Goal: Task Accomplishment & Management: Manage account settings

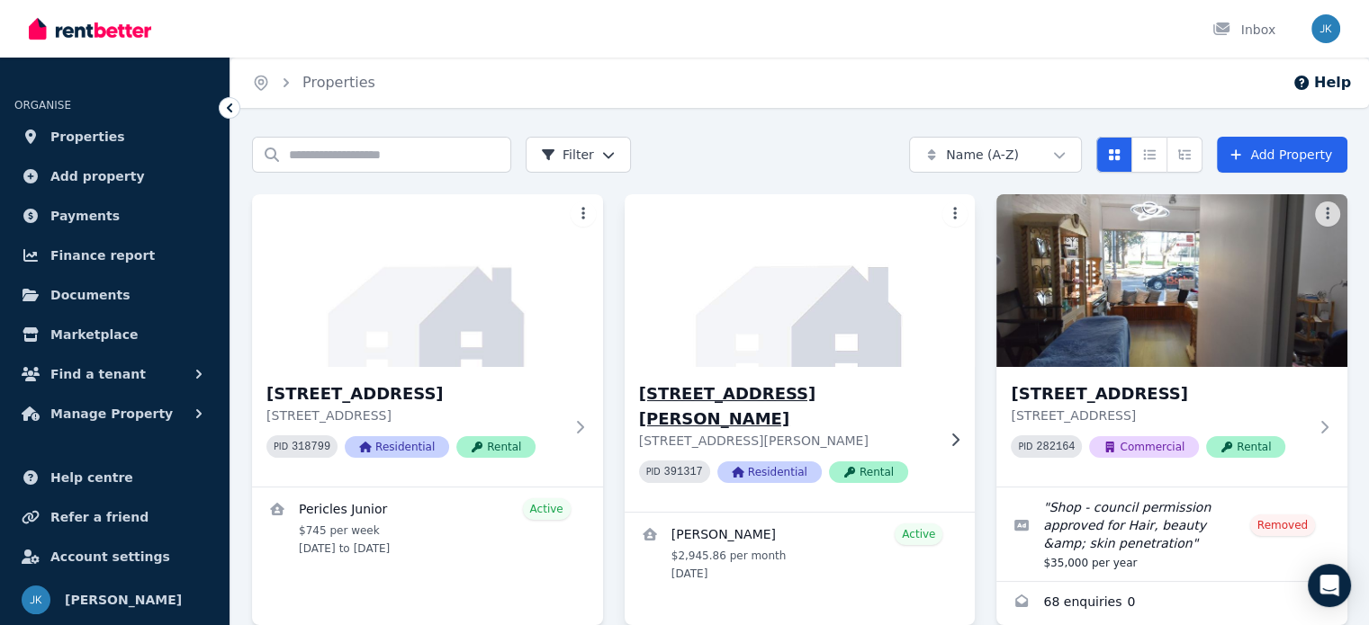
click at [751, 393] on h3 "[STREET_ADDRESS][PERSON_NAME]" at bounding box center [787, 407] width 297 height 50
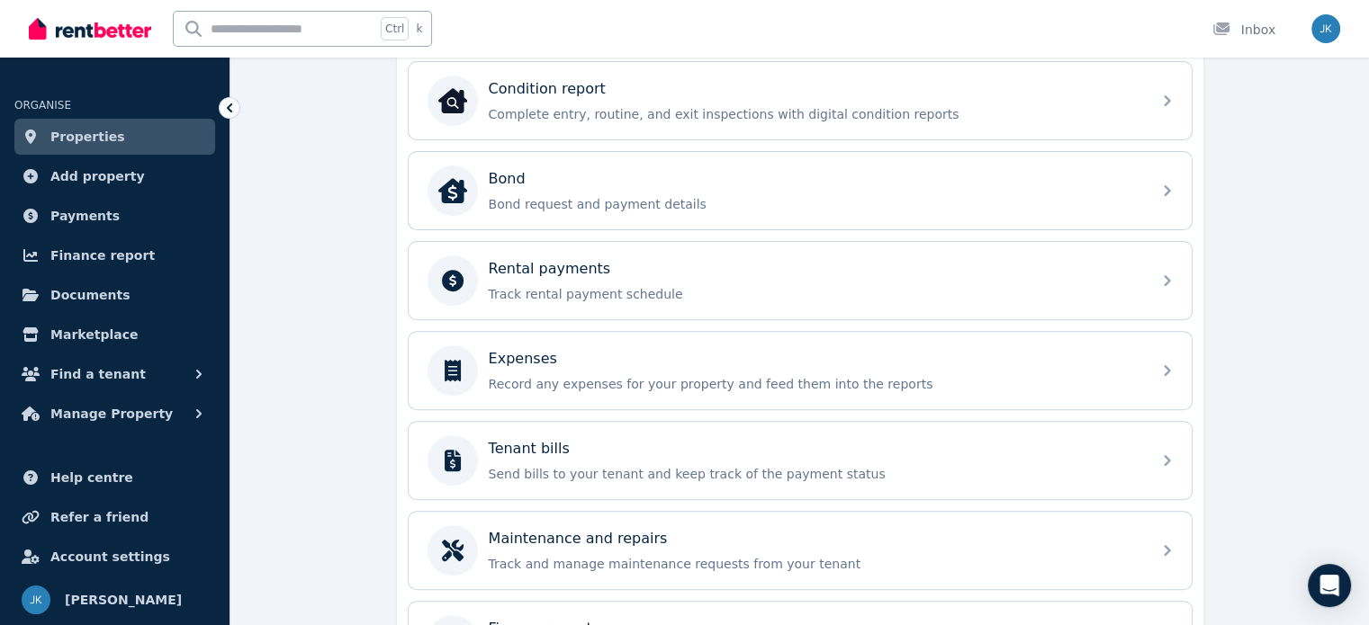
scroll to position [629, 0]
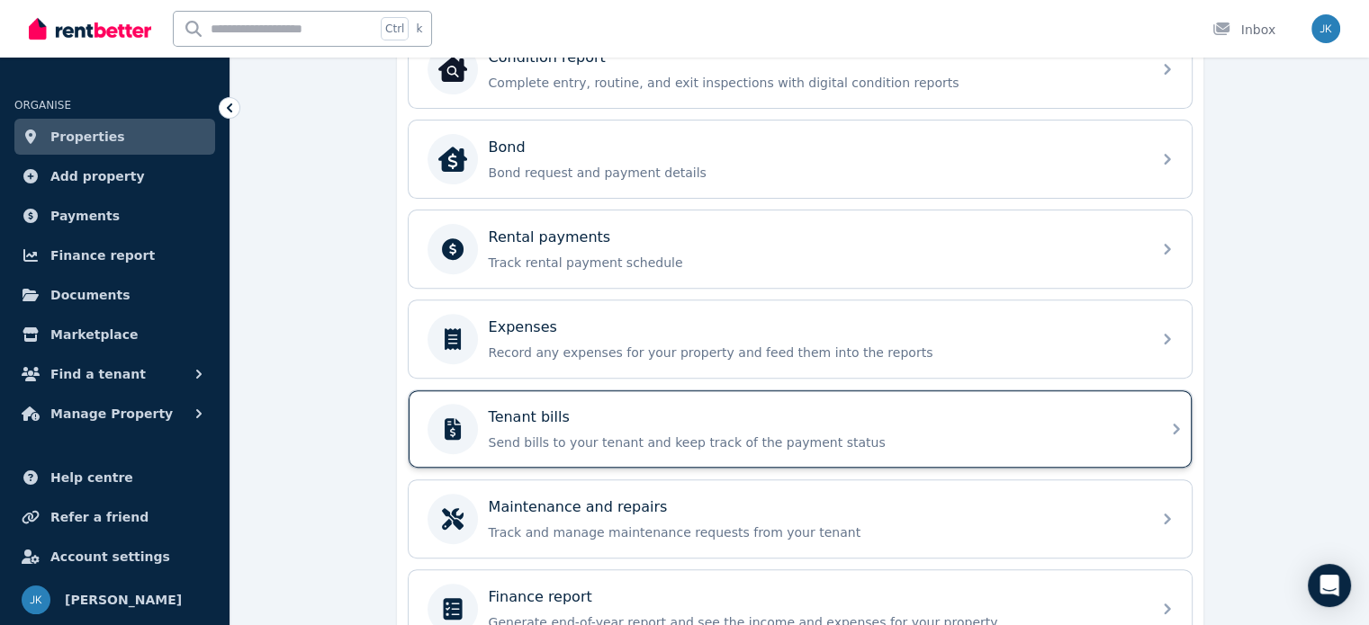
click at [644, 409] on div "Tenant bills" at bounding box center [815, 418] width 652 height 22
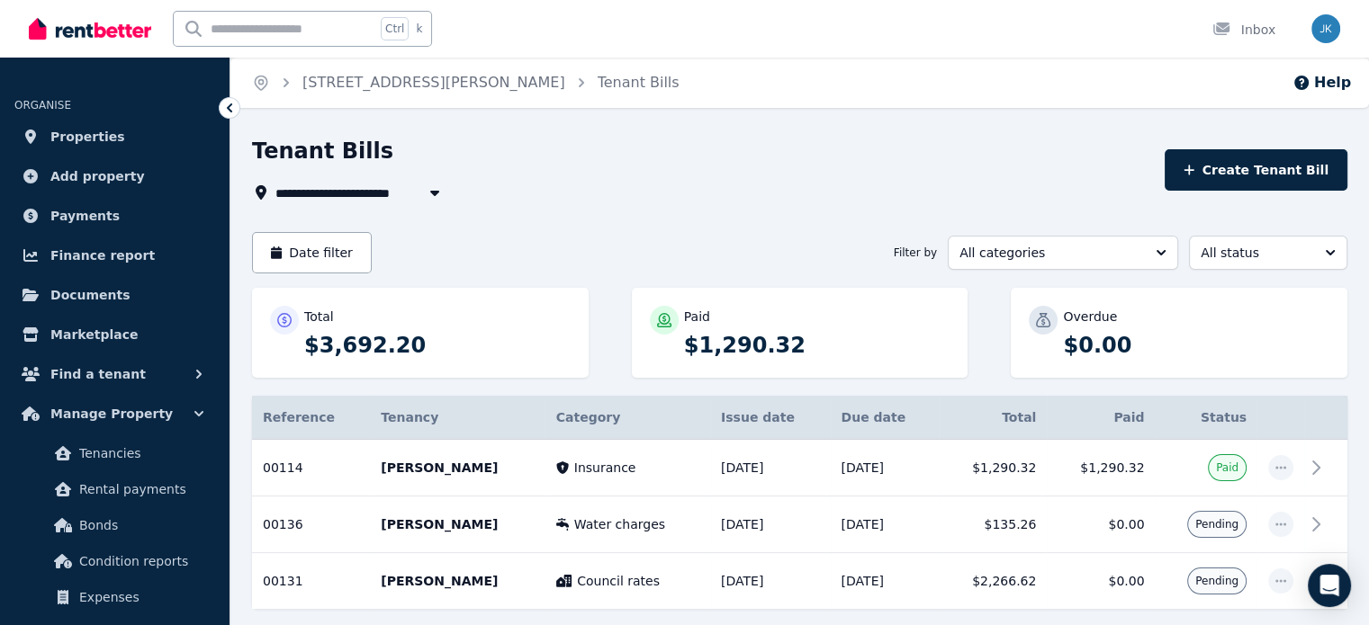
scroll to position [79, 0]
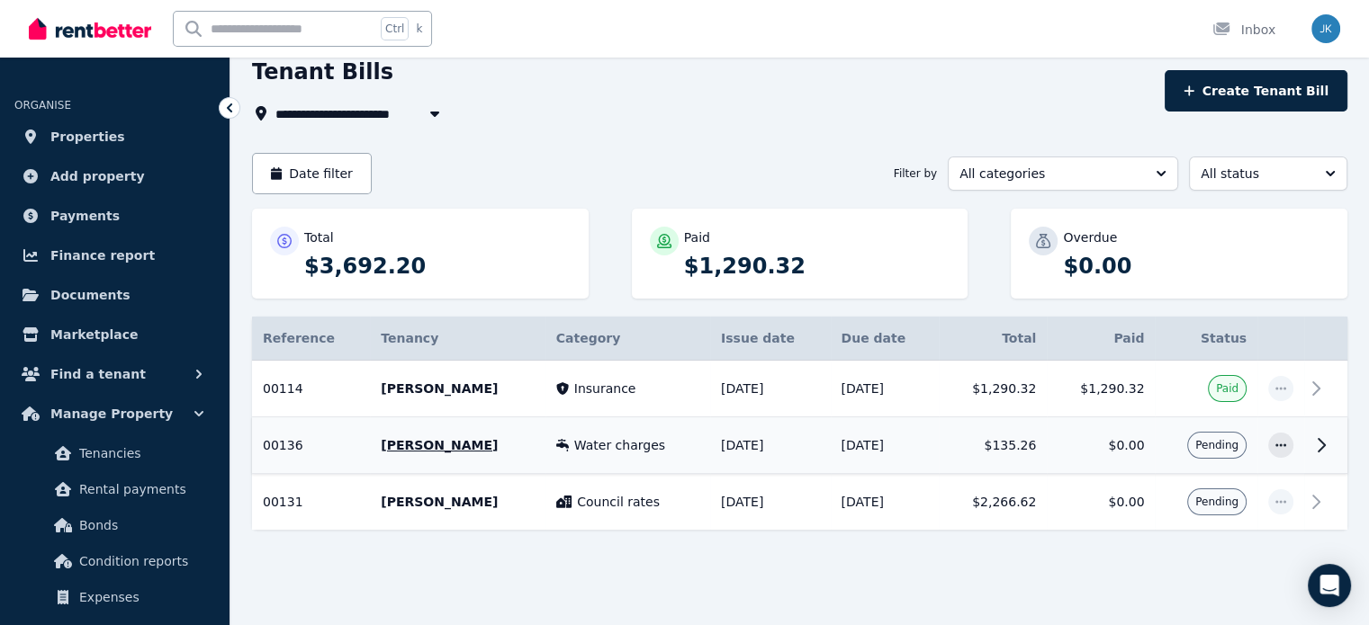
click at [1320, 444] on icon at bounding box center [1321, 446] width 22 height 22
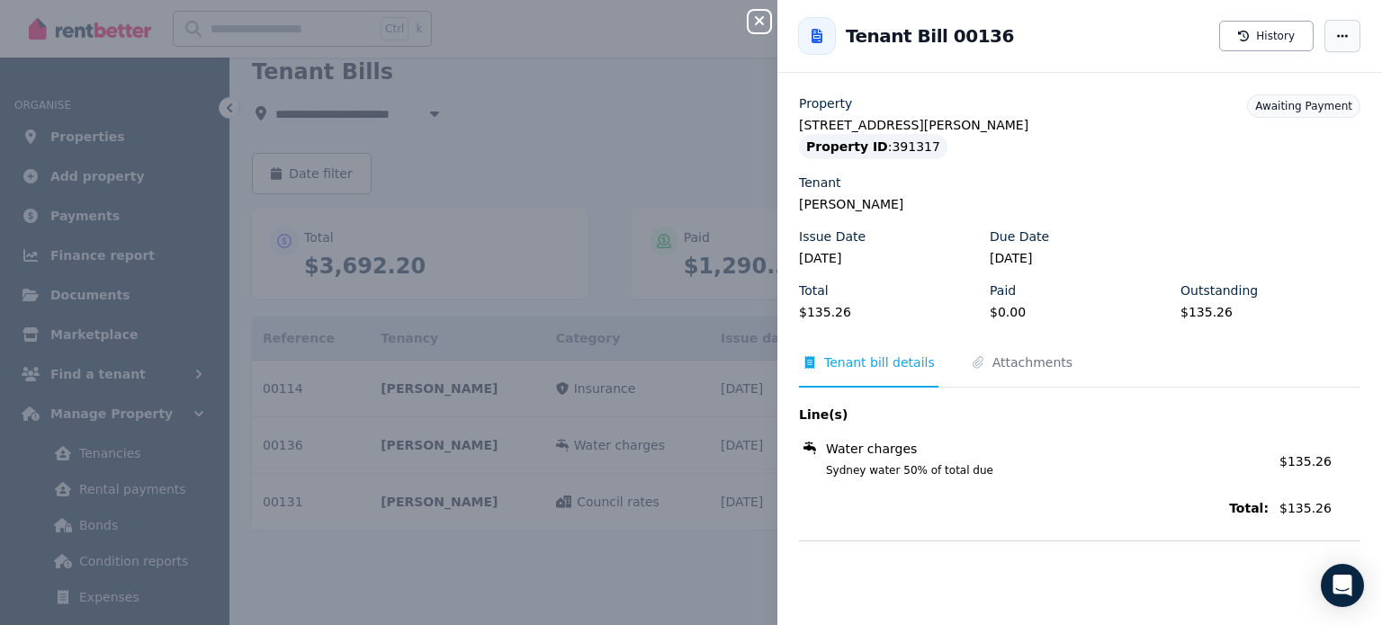
click at [1335, 30] on icon "button" at bounding box center [1342, 36] width 14 height 13
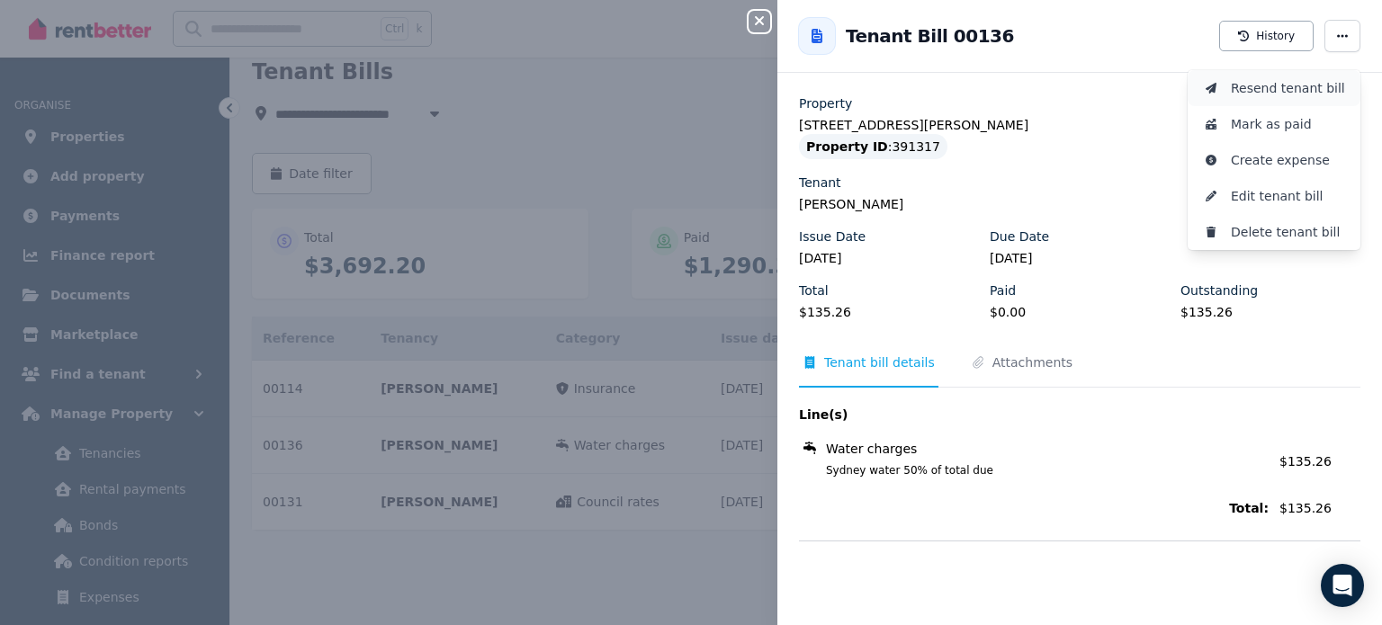
click at [1267, 89] on span "Resend tenant bill" at bounding box center [1288, 88] width 115 height 22
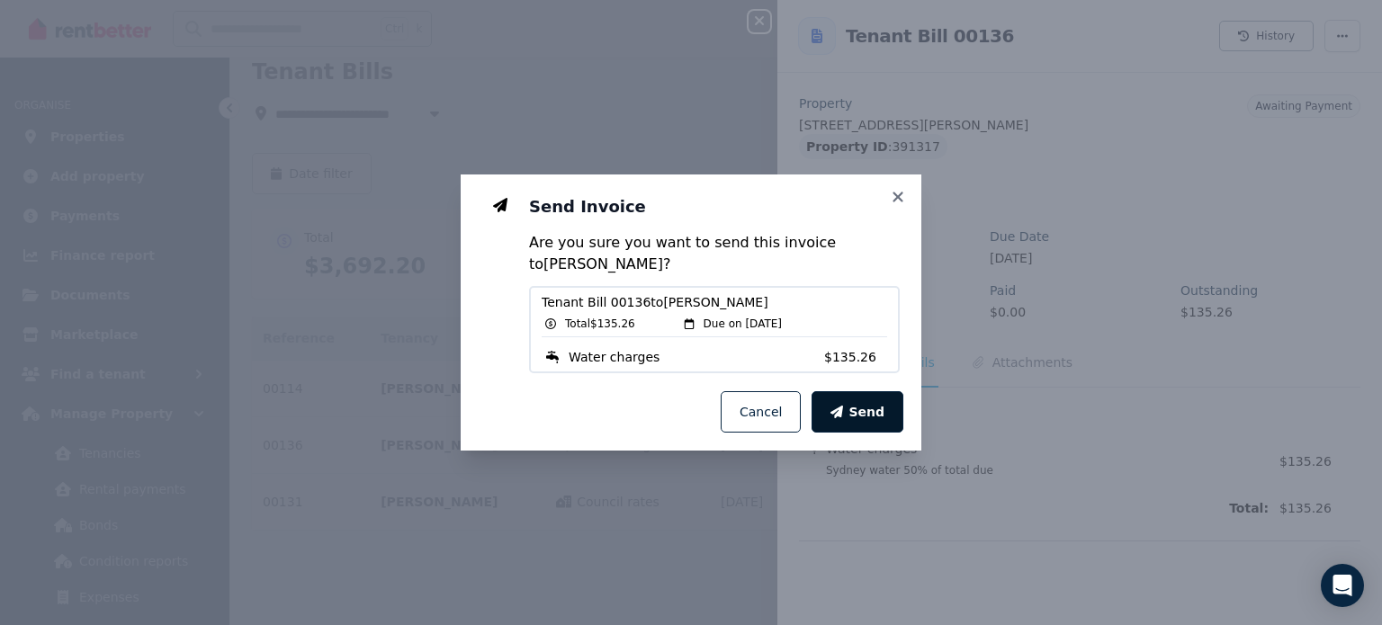
click at [864, 413] on span "Send" at bounding box center [867, 412] width 36 height 18
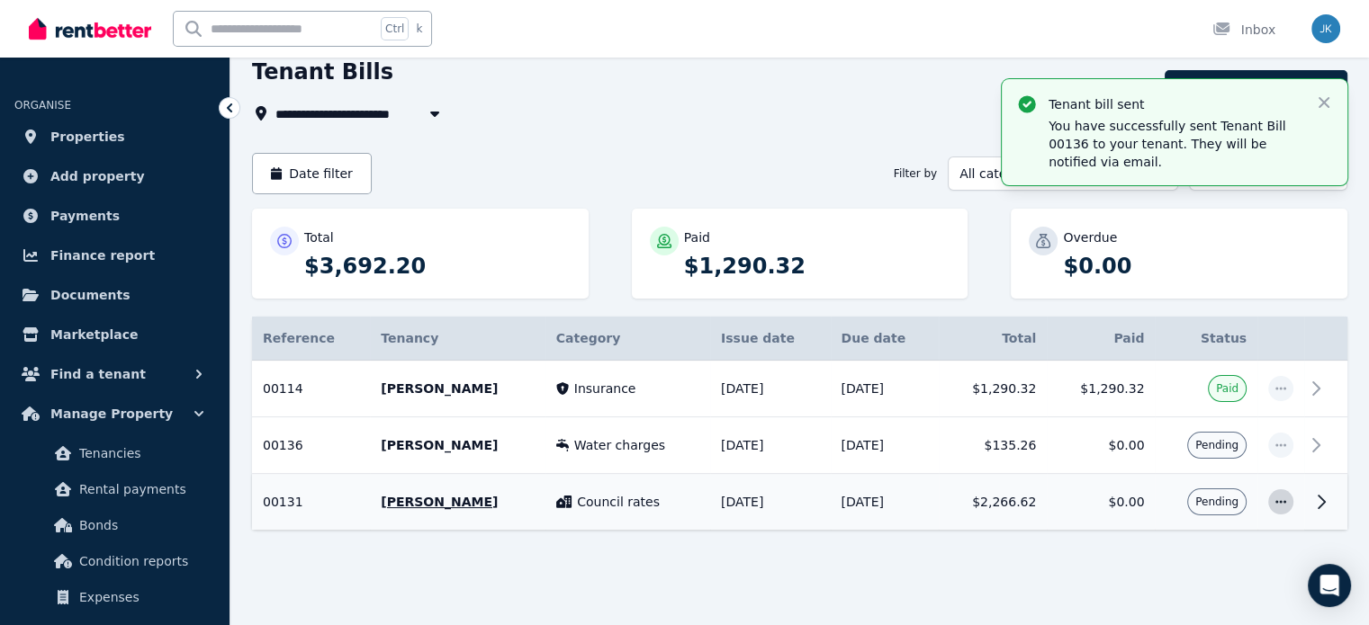
click at [1285, 500] on icon "button" at bounding box center [1280, 502] width 14 height 13
click at [1206, 547] on span "Resend tenant bill" at bounding box center [1221, 551] width 115 height 22
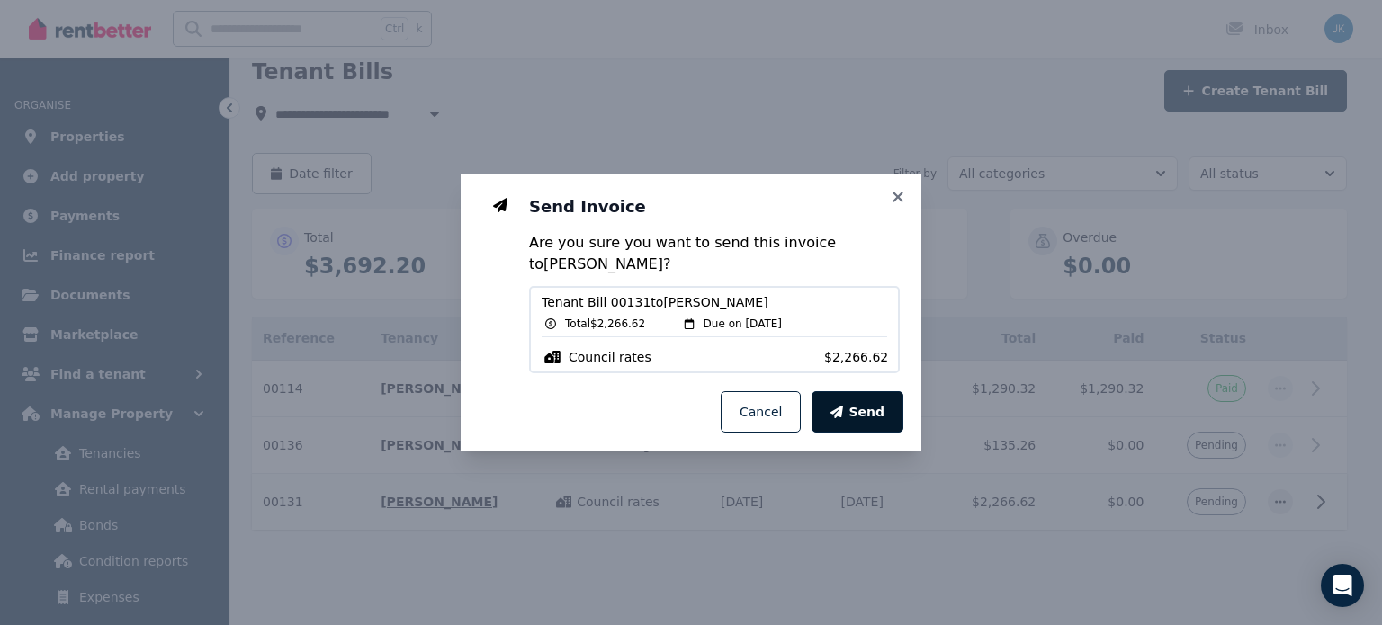
click at [859, 408] on span "Send" at bounding box center [867, 412] width 36 height 18
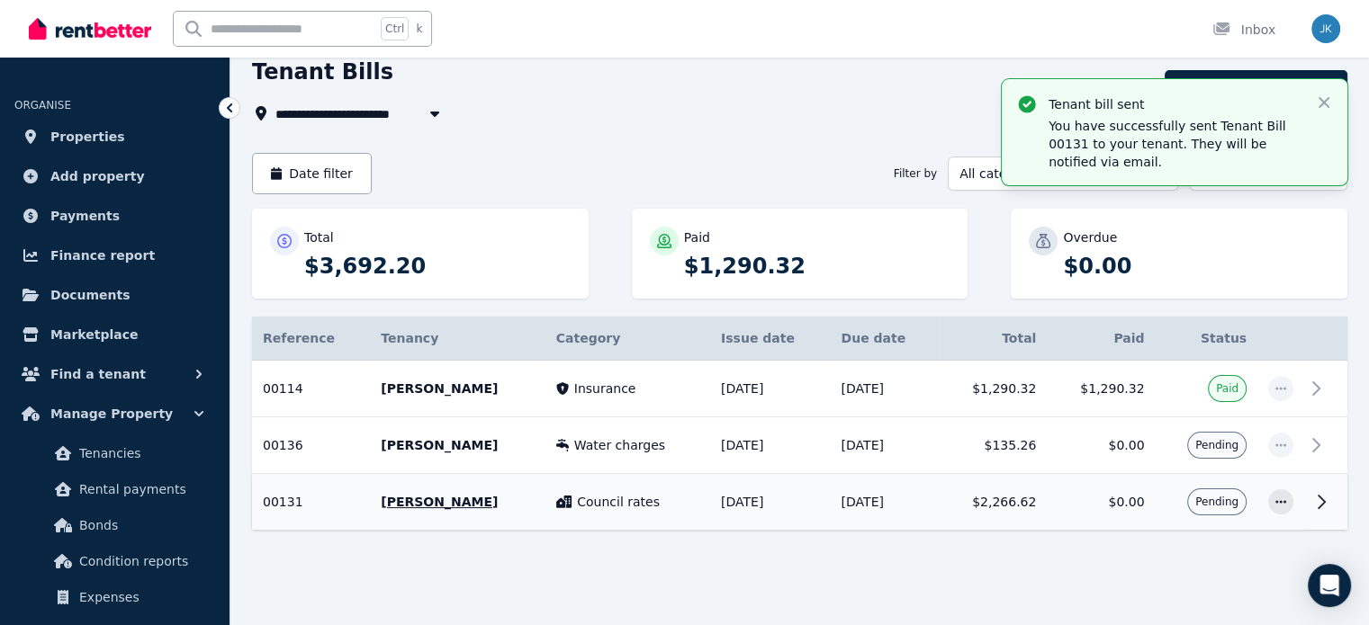
click at [514, 170] on div "Date filter Filter by All categories All status" at bounding box center [799, 173] width 1095 height 41
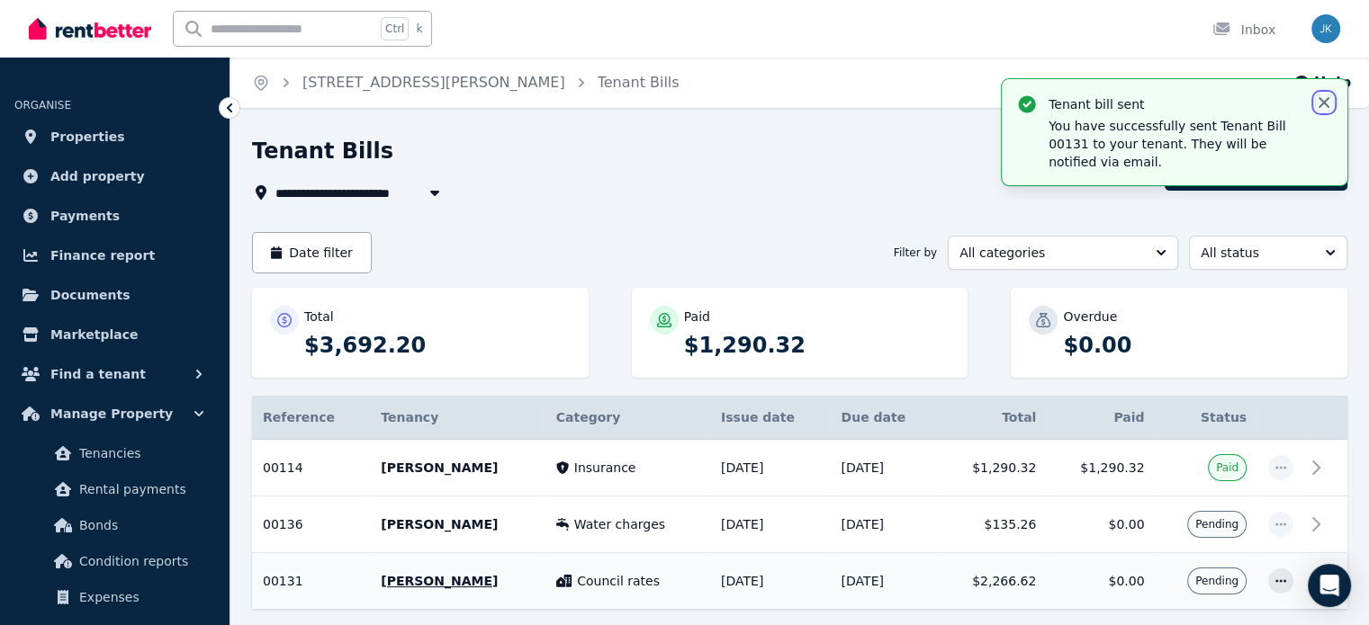
click at [1326, 103] on icon "button" at bounding box center [1324, 103] width 18 height 18
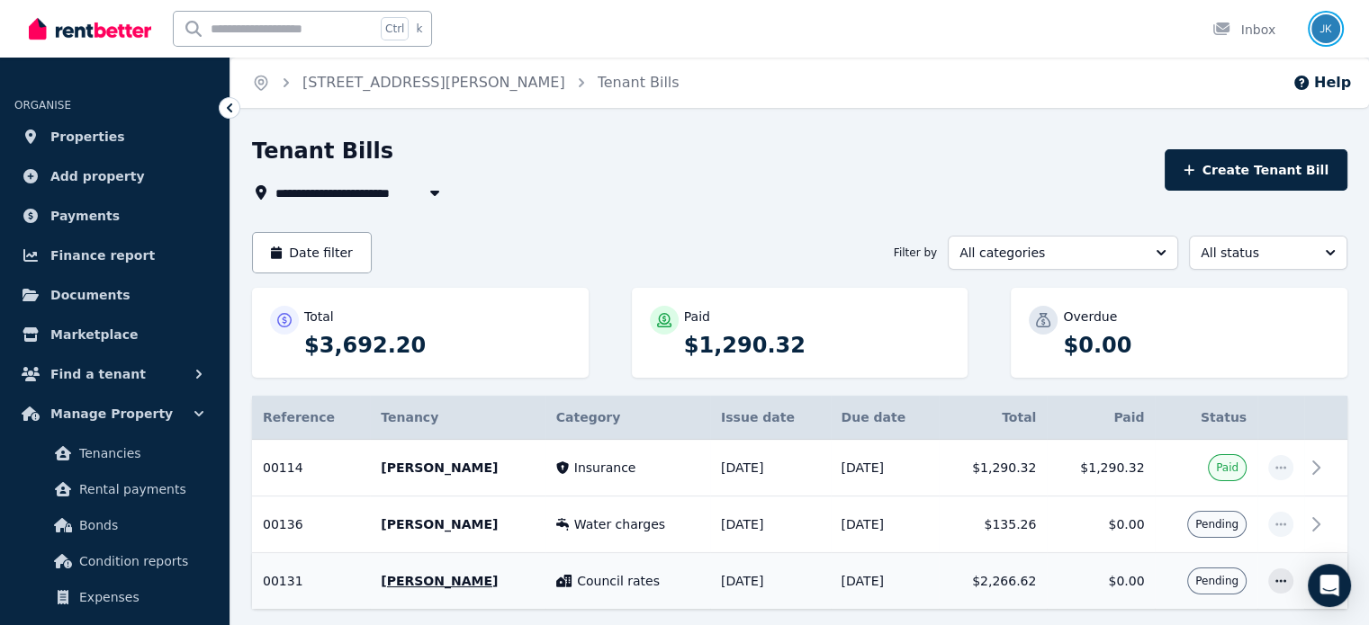
click at [1320, 27] on img "button" at bounding box center [1325, 28] width 29 height 29
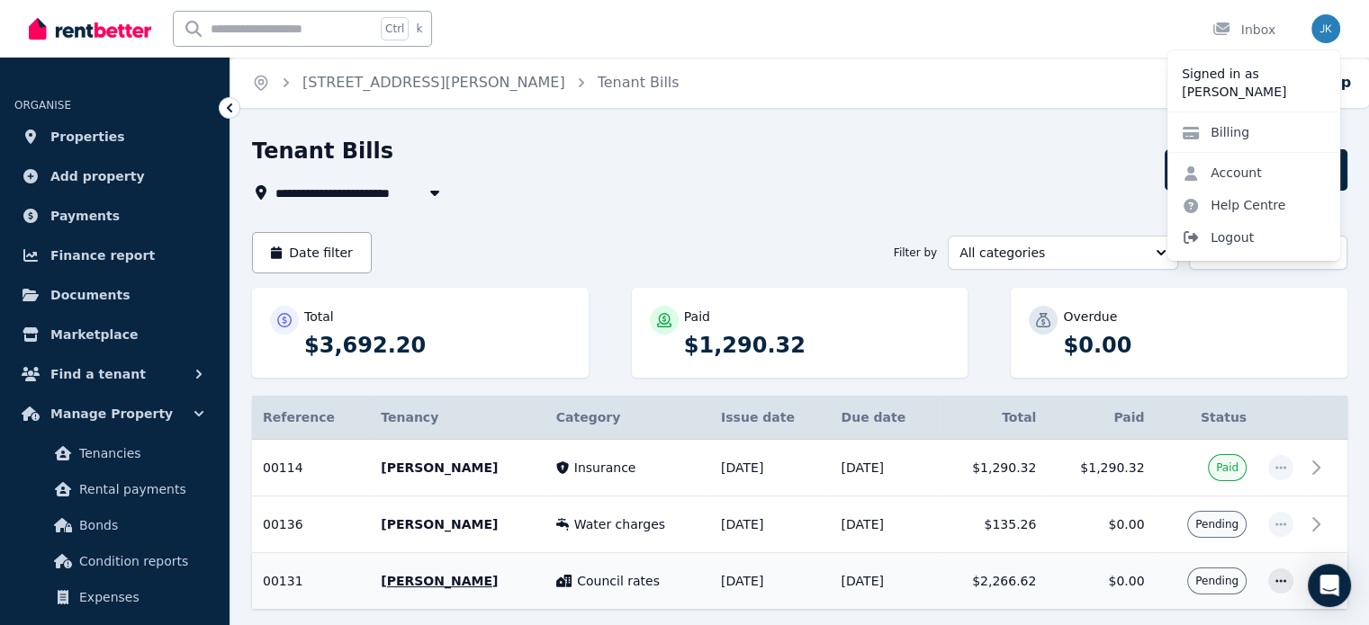
click at [1235, 240] on span "Logout" at bounding box center [1253, 237] width 173 height 32
